Goal: Transaction & Acquisition: Download file/media

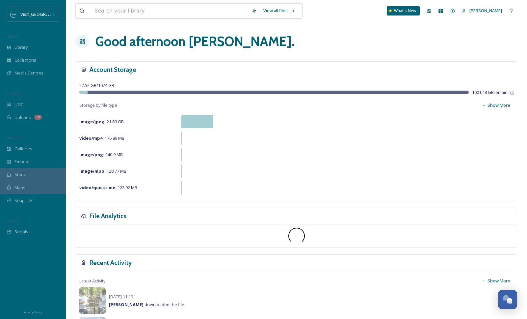
click at [93, 14] on input at bounding box center [169, 11] width 157 height 14
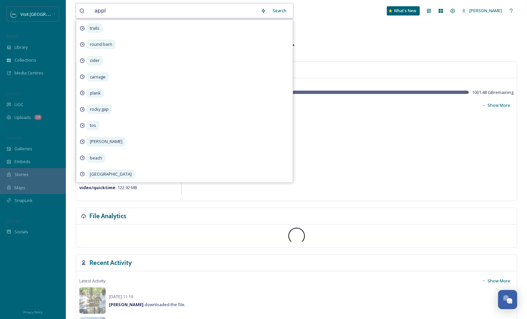
type input "apple"
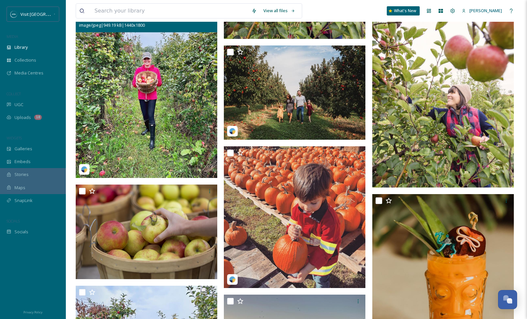
scroll to position [987, 0]
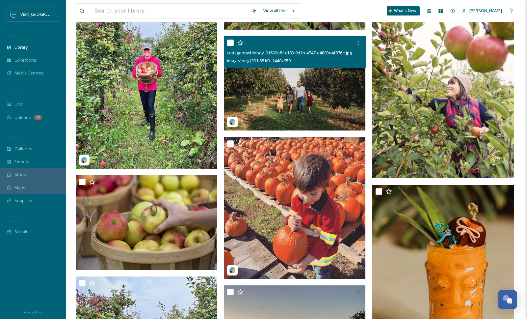
click at [245, 67] on div "cottageonwhidbey_01639e8f-df83-9d1b-4747-e4803e4f876e.jpg image/jpeg | 391.68 k…" at bounding box center [295, 52] width 142 height 32
click at [250, 84] on img at bounding box center [295, 83] width 142 height 94
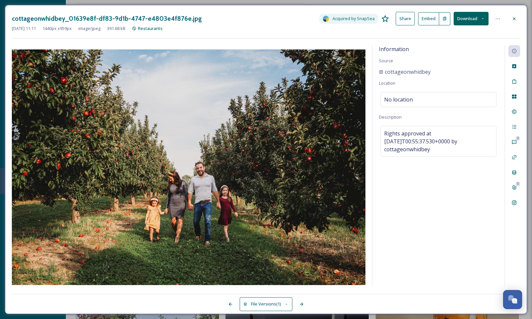
click at [465, 20] on button "Download" at bounding box center [471, 19] width 35 height 14
click at [456, 32] on span "Download Original (1440 x 959)" at bounding box center [454, 34] width 60 height 6
click at [514, 16] on icon at bounding box center [514, 18] width 5 height 5
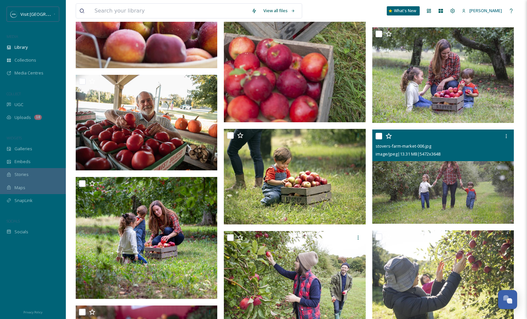
scroll to position [478, 0]
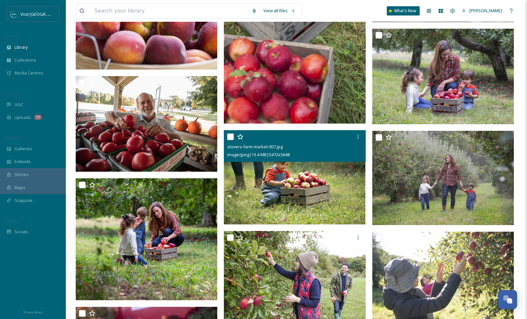
click at [328, 197] on img at bounding box center [295, 177] width 142 height 95
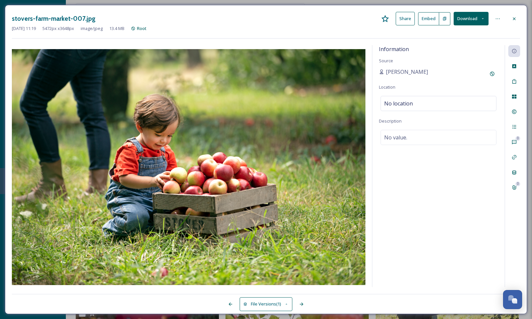
drag, startPoint x: 518, startPoint y: 20, endPoint x: 512, endPoint y: 24, distance: 7.8
click at [518, 20] on div at bounding box center [515, 19] width 12 height 12
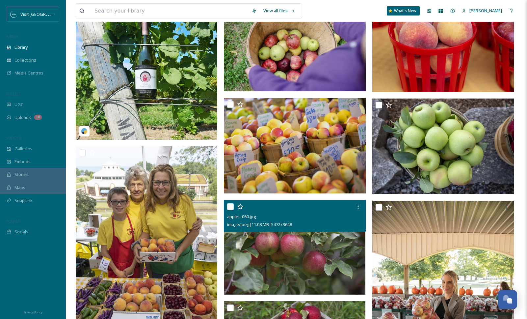
scroll to position [39, 0]
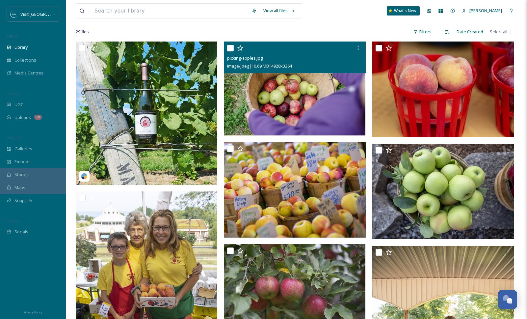
click at [278, 100] on img at bounding box center [295, 88] width 142 height 94
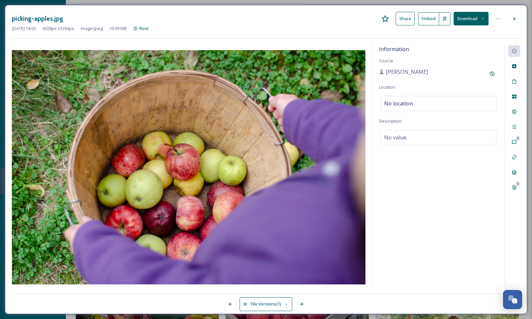
click at [486, 16] on button "Download" at bounding box center [471, 19] width 35 height 14
click at [470, 35] on span "Download Original (4928 x 3264)" at bounding box center [454, 34] width 62 height 6
click at [518, 16] on div at bounding box center [515, 19] width 12 height 12
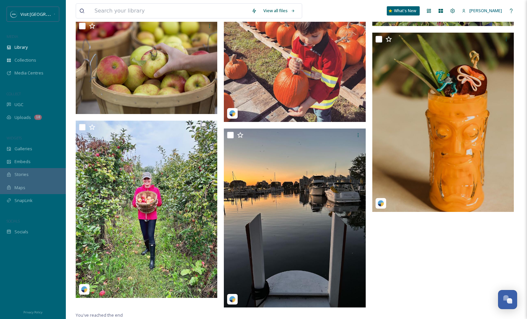
scroll to position [1142, 0]
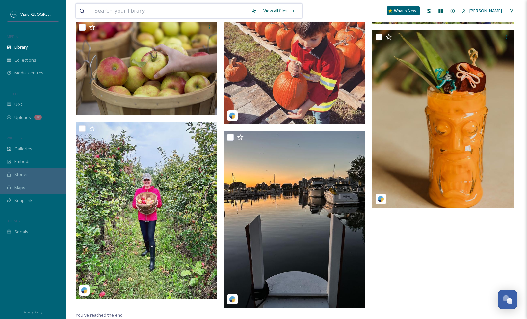
click at [132, 14] on input at bounding box center [169, 11] width 157 height 14
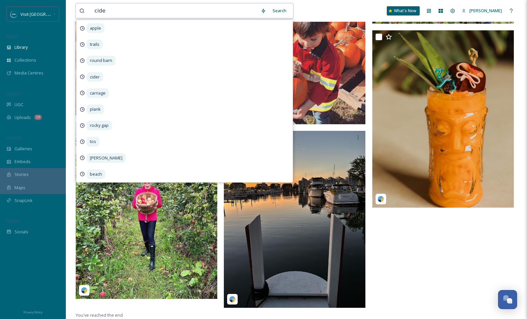
type input "cider"
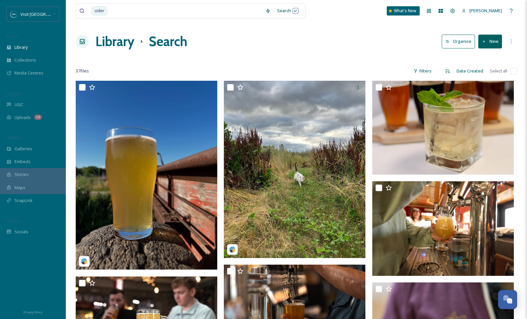
click at [315, 48] on div "Library Search Organise New" at bounding box center [297, 42] width 442 height 20
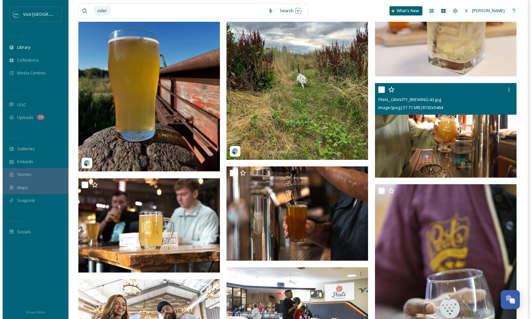
scroll to position [110, 0]
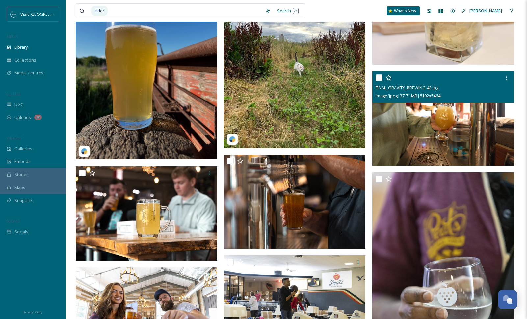
click at [417, 122] on img at bounding box center [443, 118] width 142 height 95
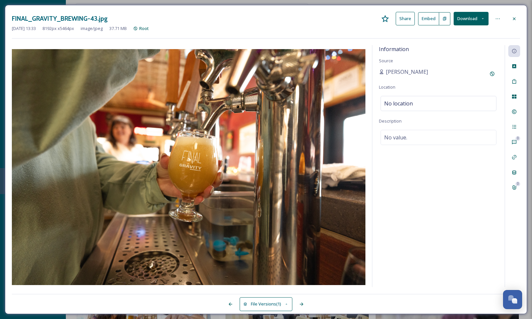
click at [465, 18] on button "Download" at bounding box center [471, 19] width 35 height 14
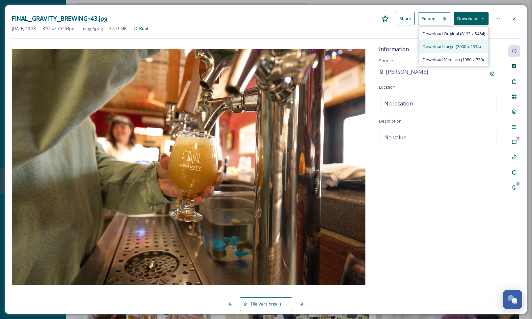
click at [459, 44] on span "Download Large (2000 x 1334)" at bounding box center [452, 46] width 58 height 6
